Goal: Information Seeking & Learning: Learn about a topic

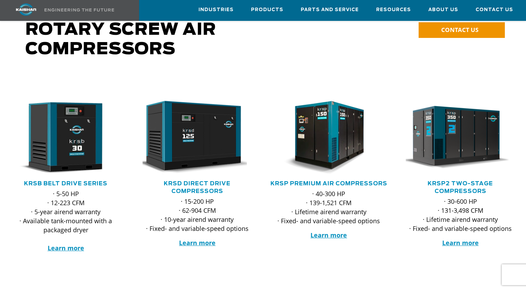
scroll to position [69, 0]
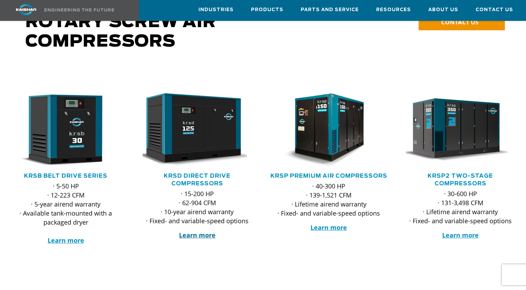
click at [202, 231] on strong "Learn more" at bounding box center [197, 235] width 36 height 8
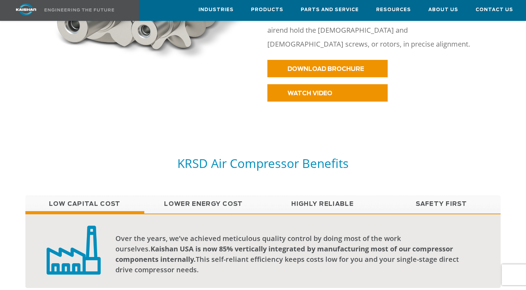
scroll to position [521, 0]
